Goal: Task Accomplishment & Management: Manage account settings

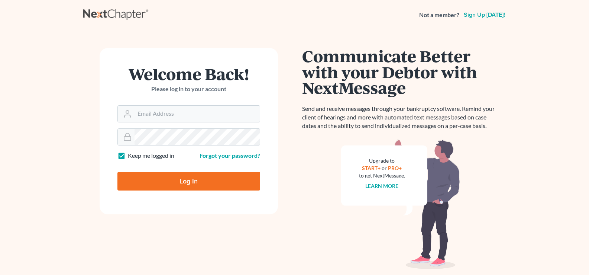
click at [167, 208] on form "Welcome Back! Please log in to your account Email Address Password Keep me logg…" at bounding box center [189, 131] width 178 height 166
type input "[EMAIL_ADDRESS][DOMAIN_NAME]"
click at [165, 189] on input "Log In" at bounding box center [188, 181] width 143 height 19
type input "Thinking..."
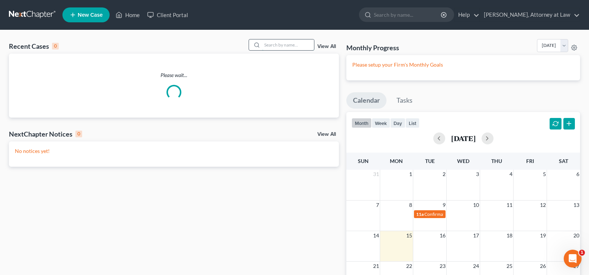
click at [271, 43] on input "search" at bounding box center [288, 44] width 52 height 11
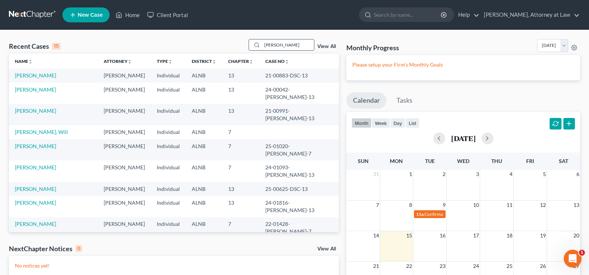
type input "[PERSON_NAME]"
